Goal: Information Seeking & Learning: Learn about a topic

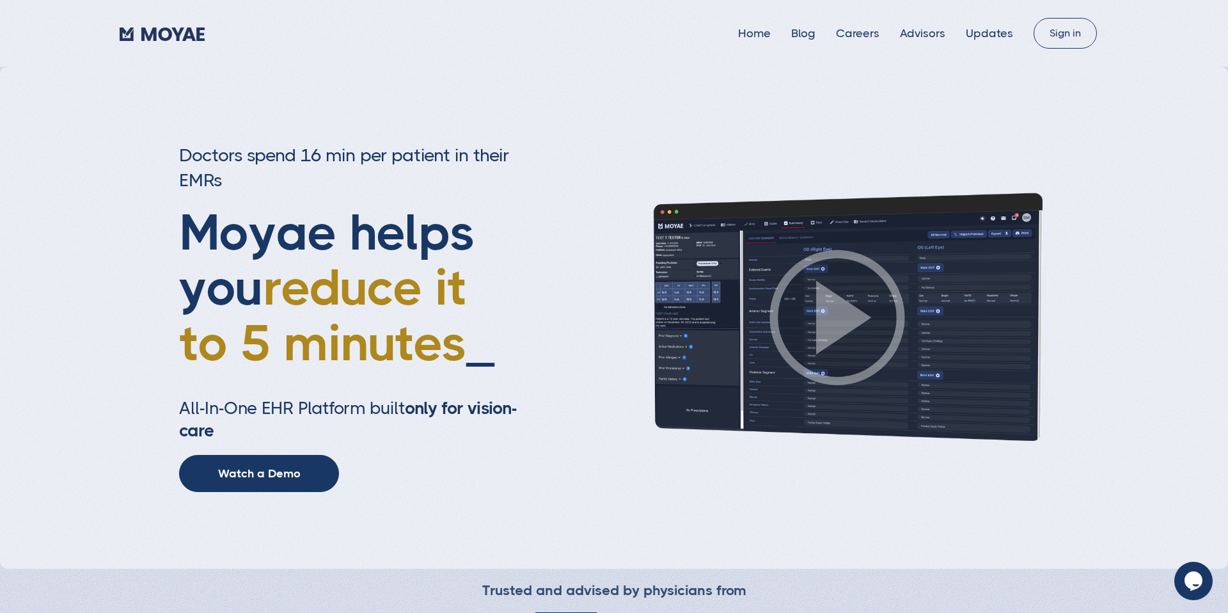
type input "Subscribe"
click at [762, 32] on link "Home" at bounding box center [754, 33] width 33 height 13
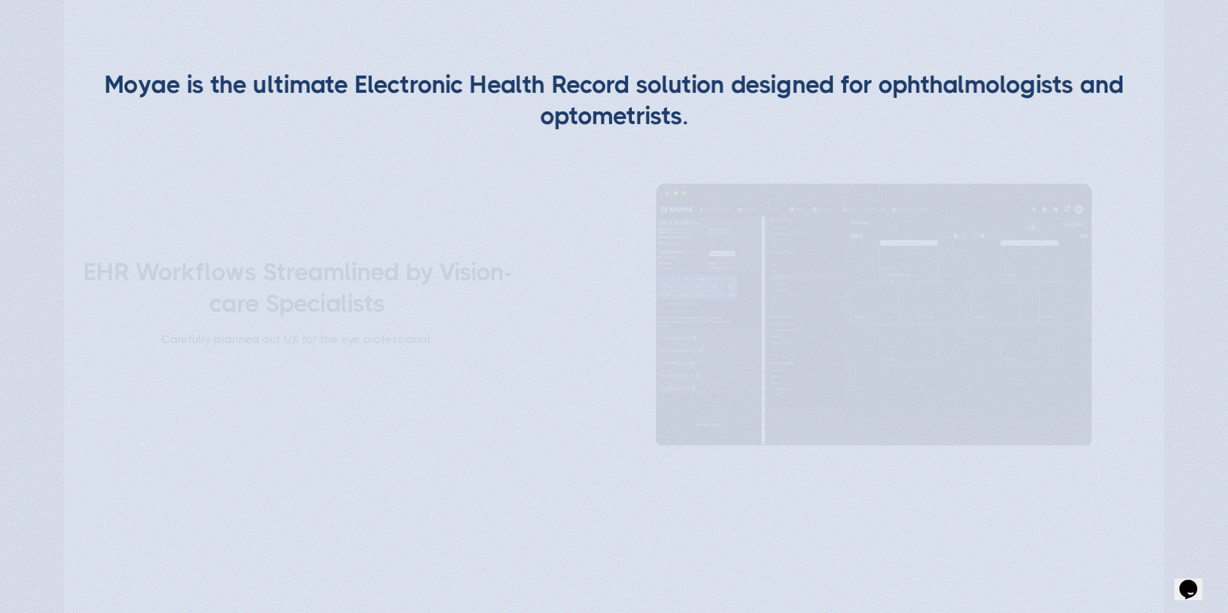
type input "Subscribe"
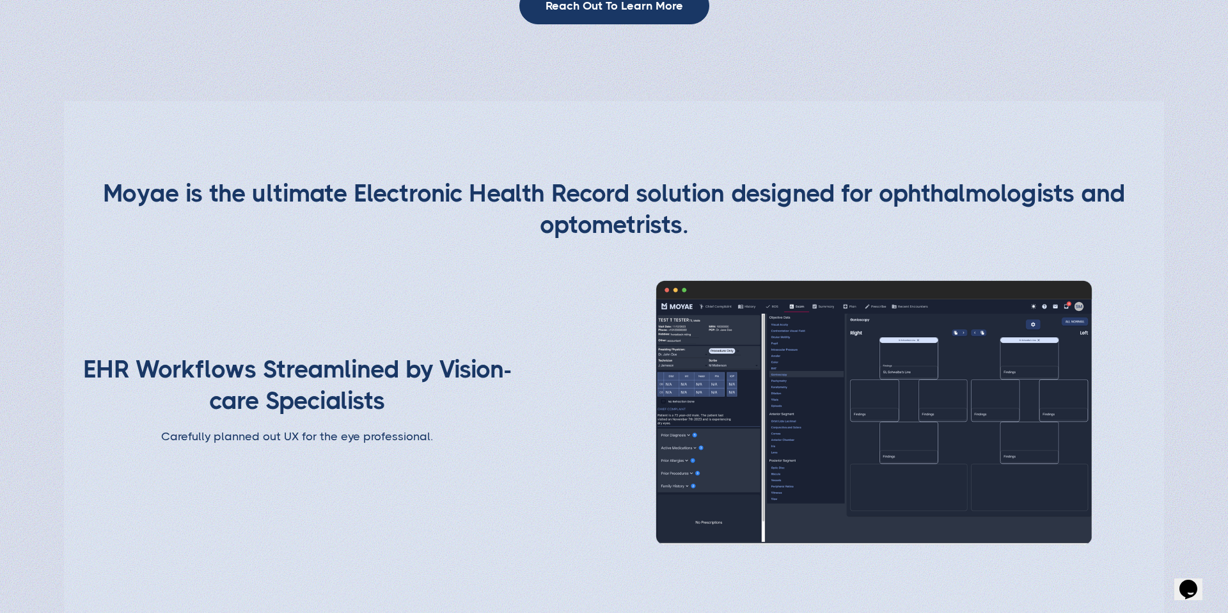
scroll to position [1786, 0]
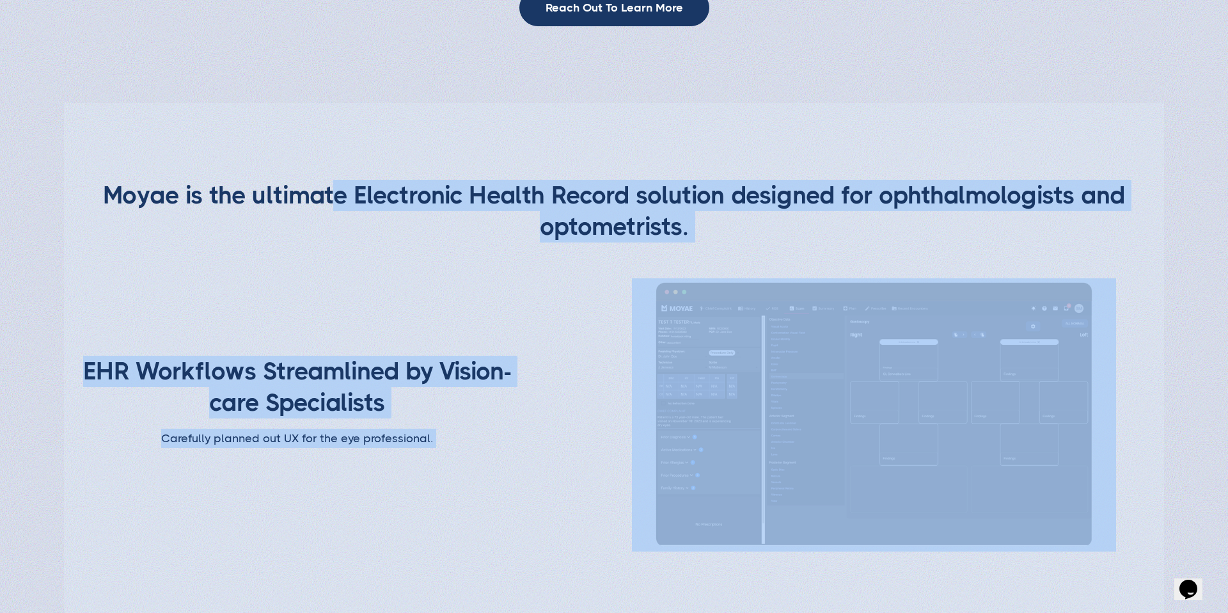
drag, startPoint x: 331, startPoint y: 194, endPoint x: 633, endPoint y: 252, distance: 307.9
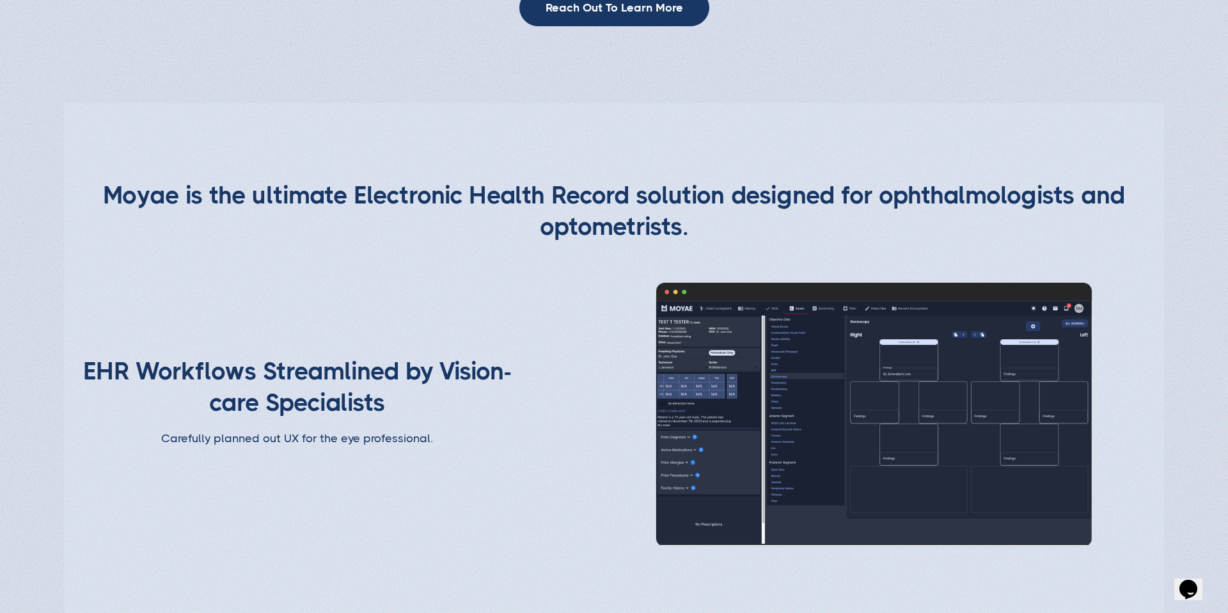
click at [644, 223] on h2 "Moyae is the ultimate Electronic Health Record solution designed for ophthalmol…" at bounding box center [614, 211] width 1026 height 63
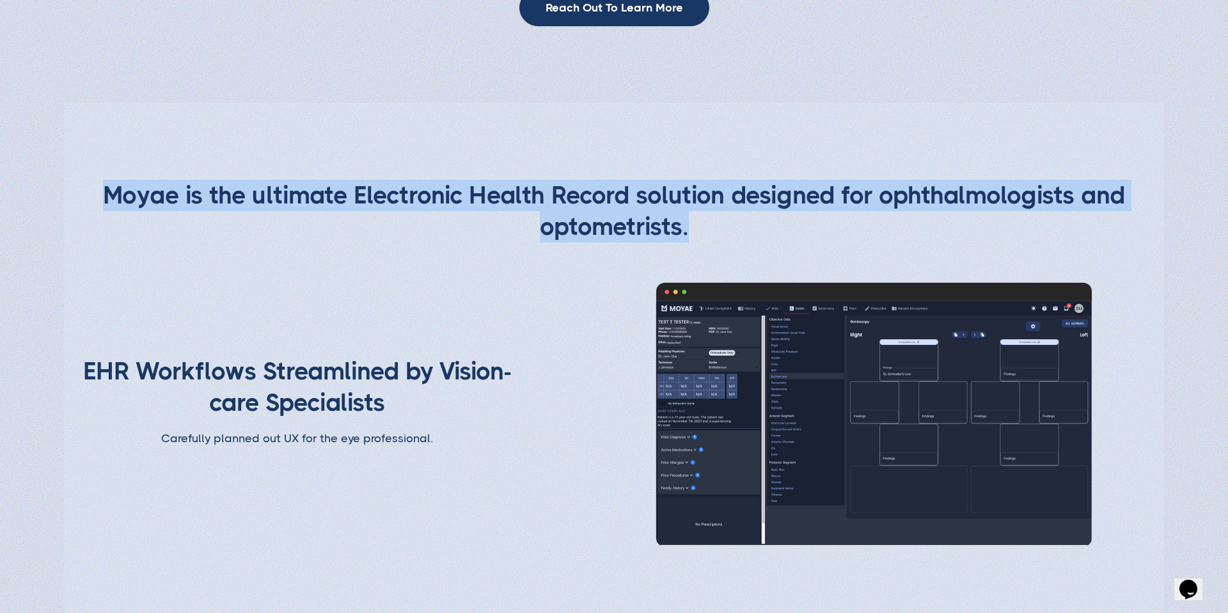
drag, startPoint x: 109, startPoint y: 198, endPoint x: 730, endPoint y: 234, distance: 621.9
click at [730, 234] on h2 "Moyae is the ultimate Electronic Health Record solution designed for ophthalmol…" at bounding box center [614, 211] width 1026 height 63
copy h2 "Moyae is the ultimate Electronic Health Record solution designed for ophthalmol…"
